Goal: Task Accomplishment & Management: Manage account settings

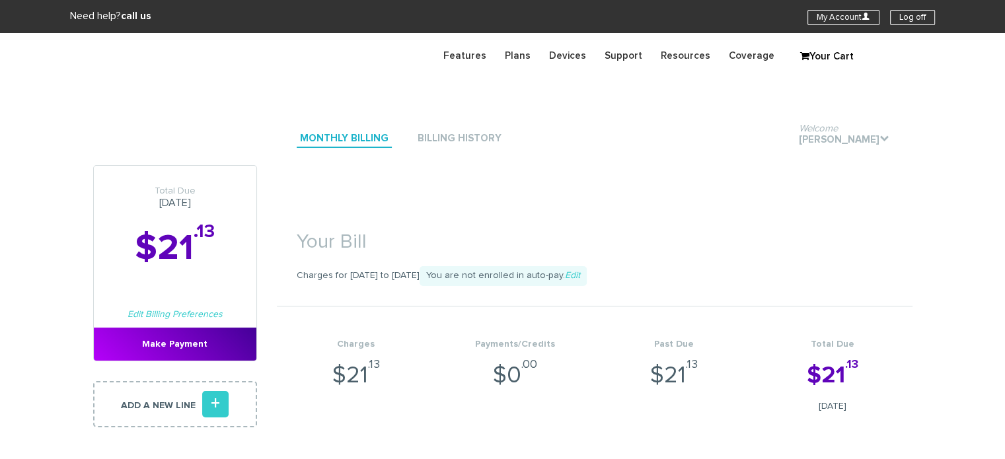
click at [360, 139] on link "Monthly Billing" at bounding box center [344, 139] width 95 height 18
click at [367, 140] on link "Monthly Billing" at bounding box center [344, 139] width 95 height 18
click at [367, 139] on link "Monthly Billing" at bounding box center [344, 139] width 95 height 18
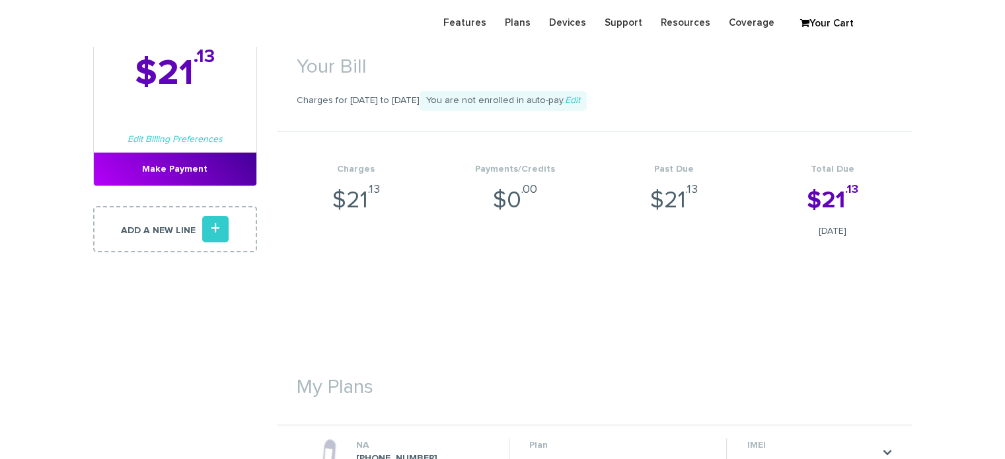
scroll to position [177, 0]
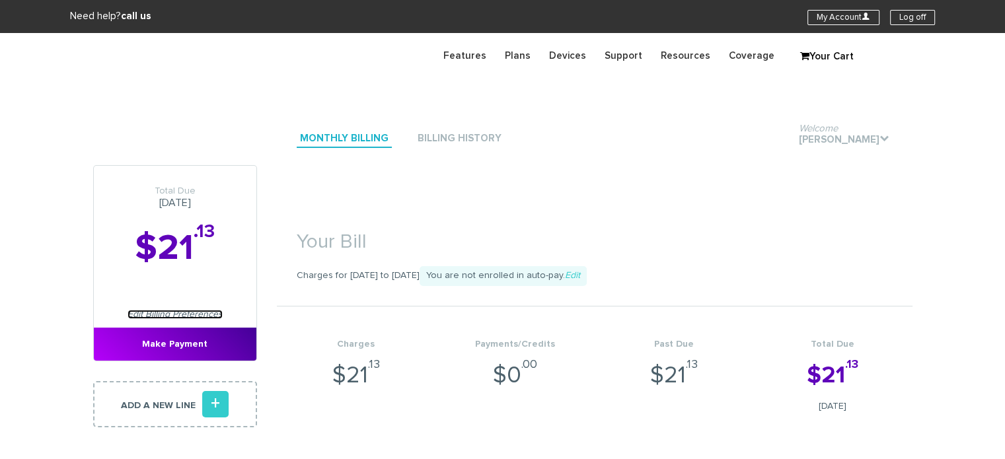
click at [203, 312] on link "Edit Billing Preferences" at bounding box center [175, 314] width 95 height 9
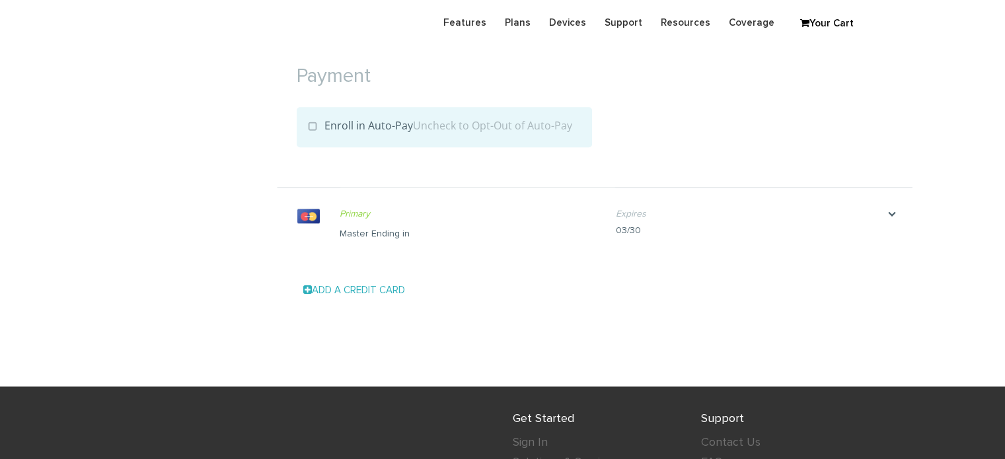
scroll to position [1432, 0]
